Goal: Information Seeking & Learning: Learn about a topic

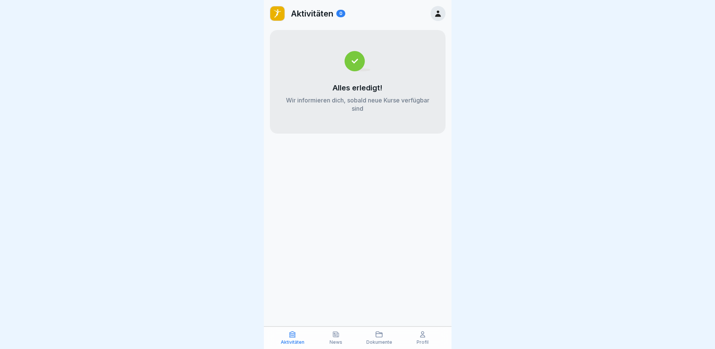
click at [337, 335] on icon at bounding box center [336, 335] width 8 height 8
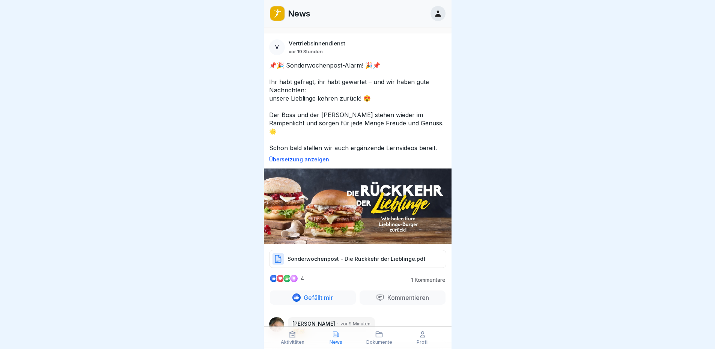
click at [342, 255] on p "Sonderwochenpost - Die Rückkehr der Lieblinge.pdf" at bounding box center [357, 259] width 138 height 8
click at [434, 18] on div at bounding box center [438, 13] width 15 height 15
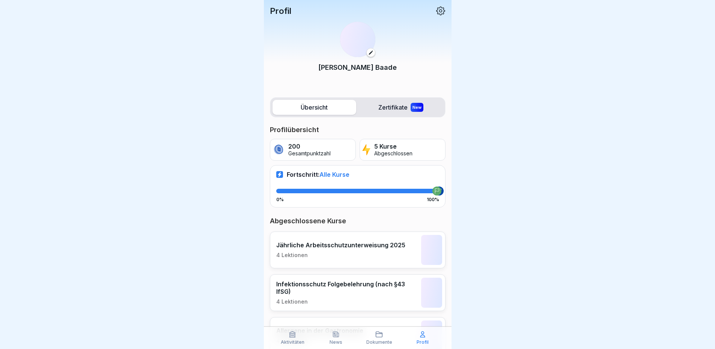
click at [368, 52] on icon at bounding box center [370, 52] width 5 height 5
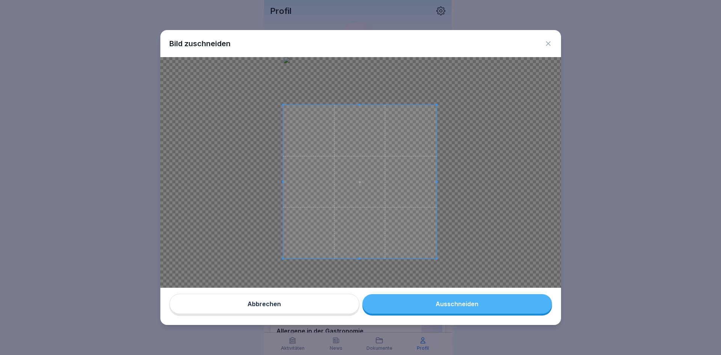
click at [352, 188] on span at bounding box center [360, 182] width 154 height 154
click at [352, 188] on span at bounding box center [359, 181] width 154 height 154
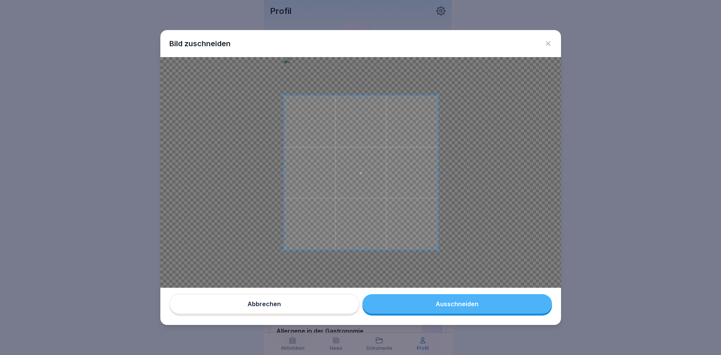
click at [359, 179] on span at bounding box center [361, 173] width 154 height 154
click at [441, 309] on button "Ausschneiden" at bounding box center [457, 304] width 190 height 20
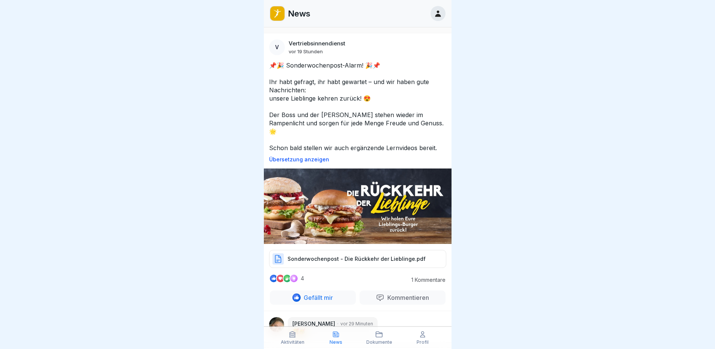
click at [431, 14] on div at bounding box center [438, 13] width 15 height 15
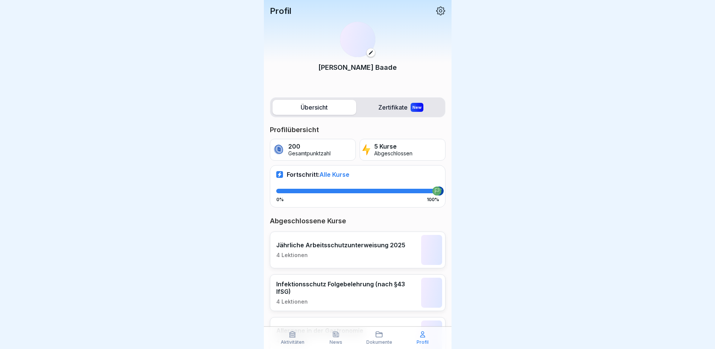
click at [436, 11] on icon at bounding box center [440, 10] width 9 height 9
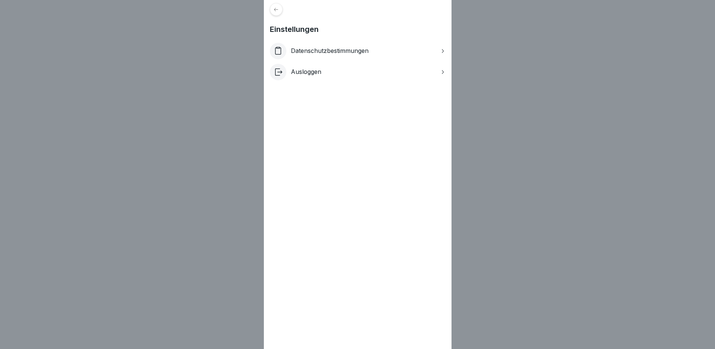
click at [278, 9] on icon at bounding box center [276, 10] width 6 height 6
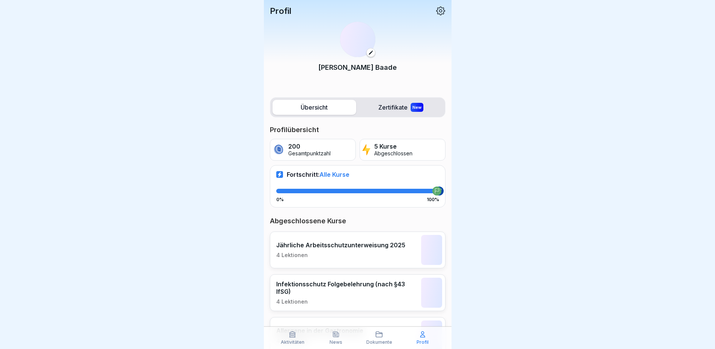
click at [560, 152] on div at bounding box center [357, 174] width 715 height 349
